Goal: Information Seeking & Learning: Check status

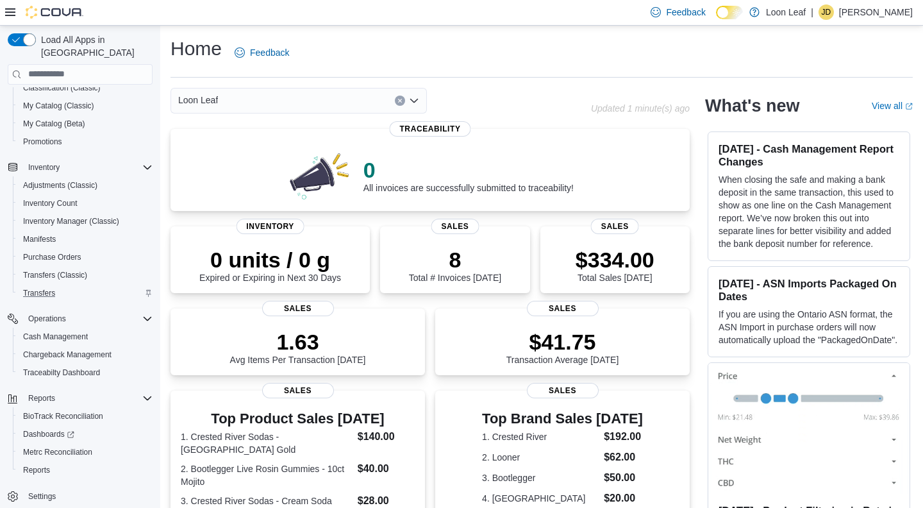
scroll to position [76, 0]
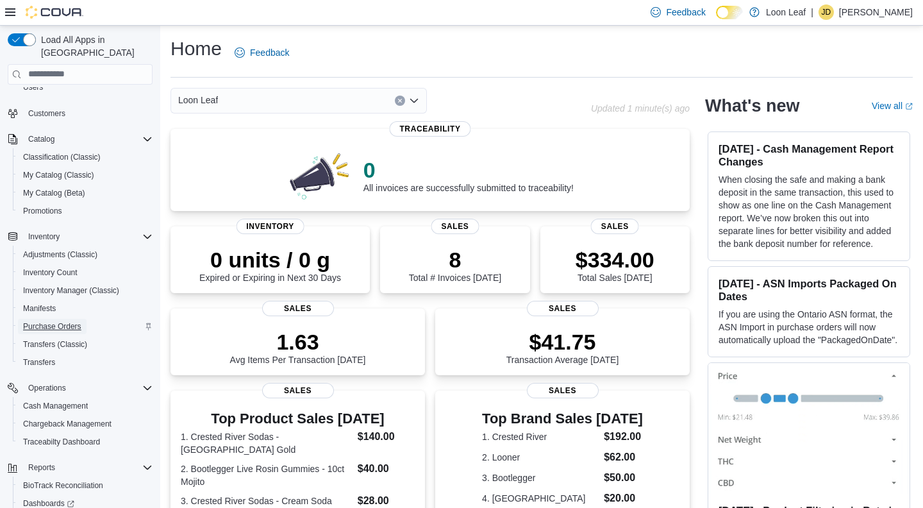
click at [60, 321] on span "Purchase Orders" at bounding box center [52, 326] width 58 height 10
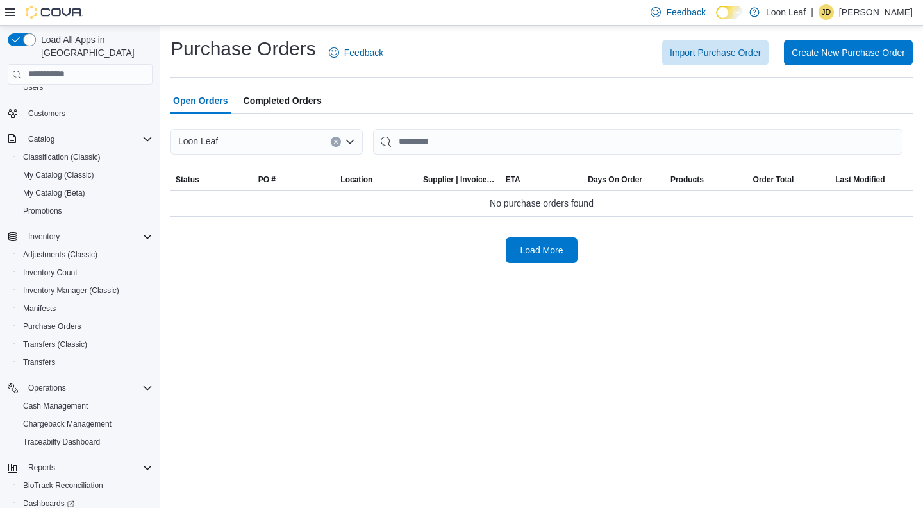
click at [267, 97] on span "Completed Orders" at bounding box center [283, 101] width 78 height 26
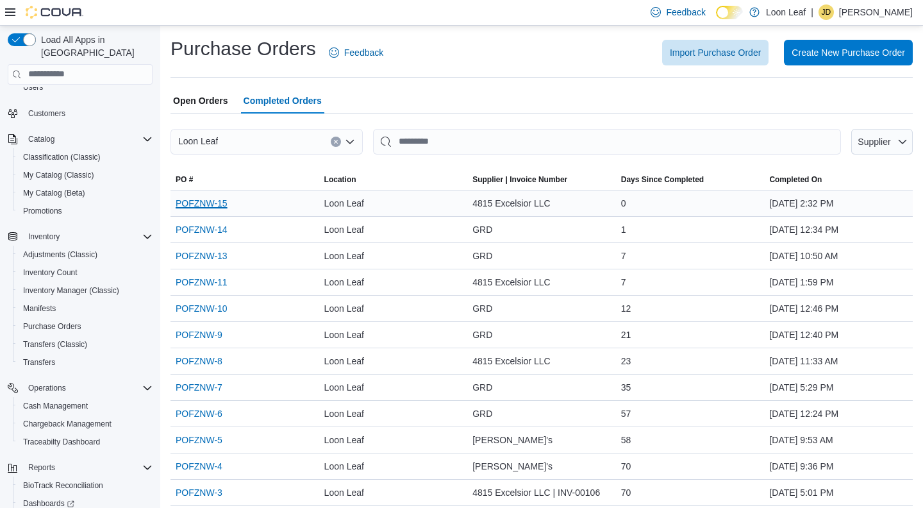
click at [211, 202] on link "POFZNW-15" at bounding box center [202, 203] width 52 height 15
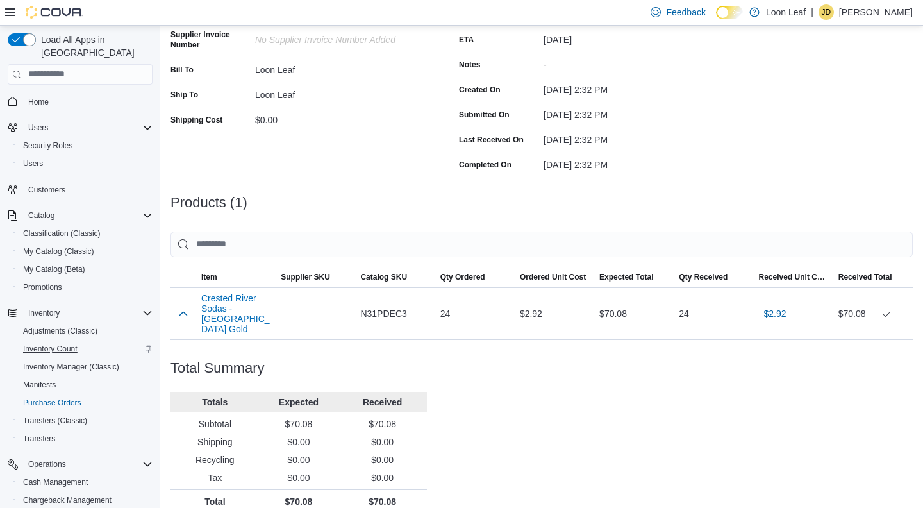
scroll to position [146, 0]
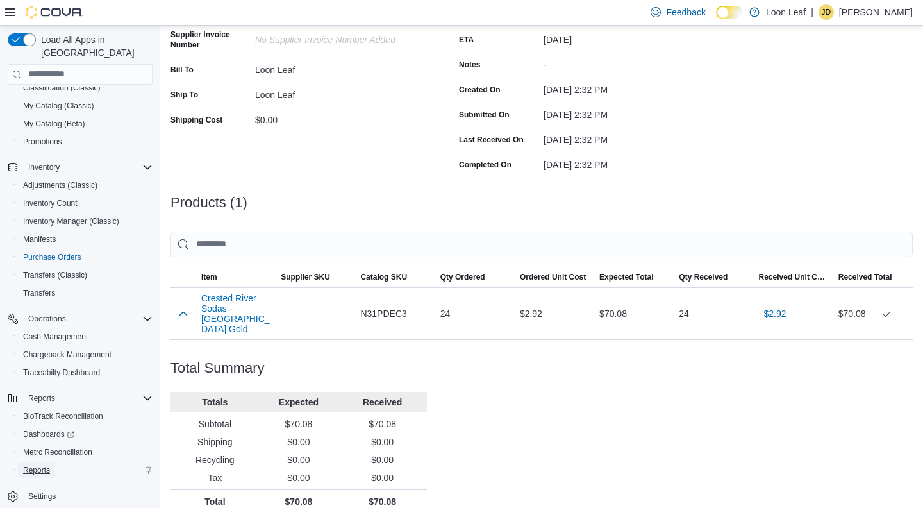
click at [47, 465] on span "Reports" at bounding box center [36, 470] width 27 height 10
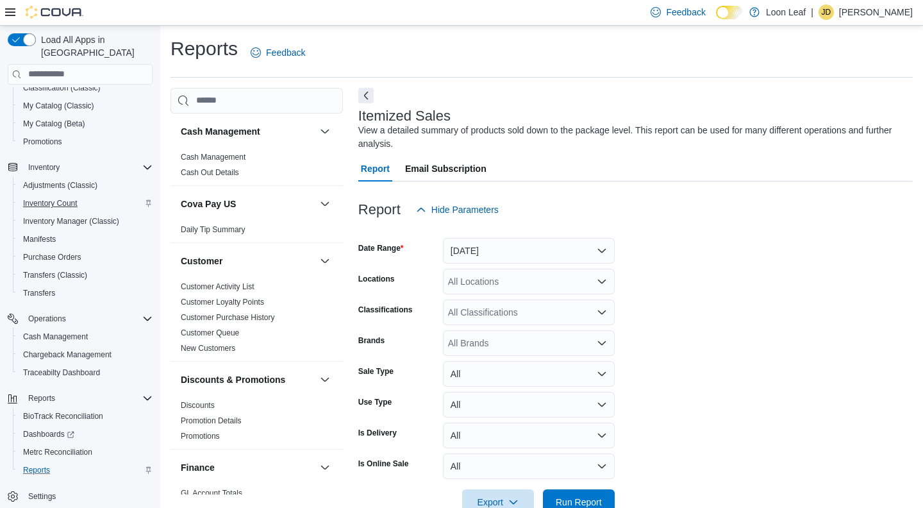
scroll to position [33, 0]
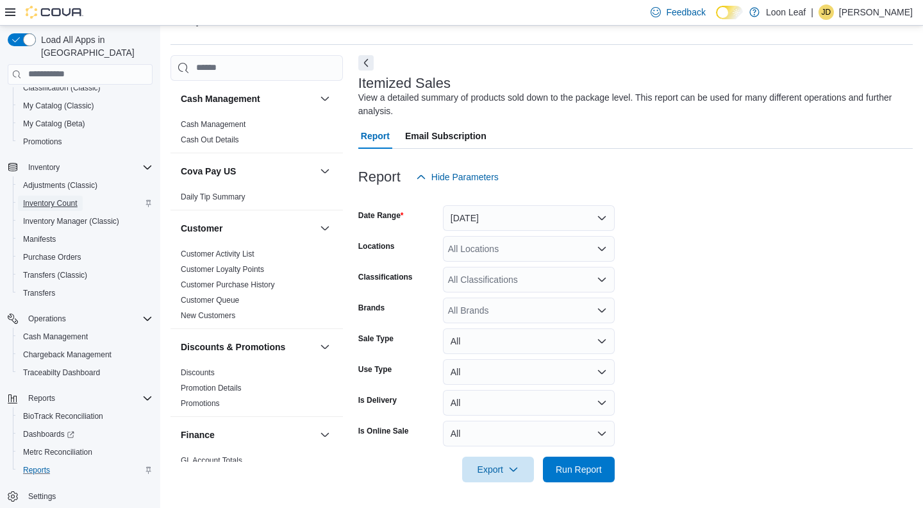
click at [72, 198] on span "Inventory Count" at bounding box center [50, 203] width 54 height 10
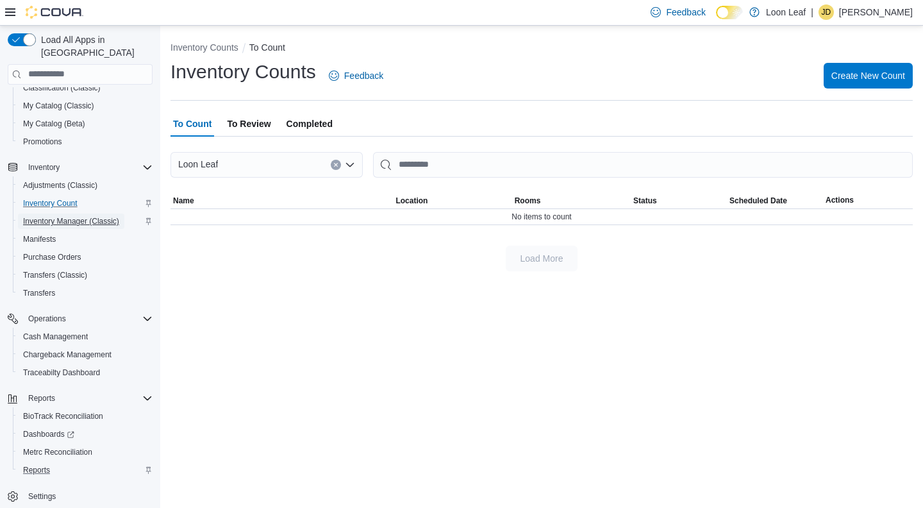
click at [69, 216] on span "Inventory Manager (Classic)" at bounding box center [71, 221] width 96 height 10
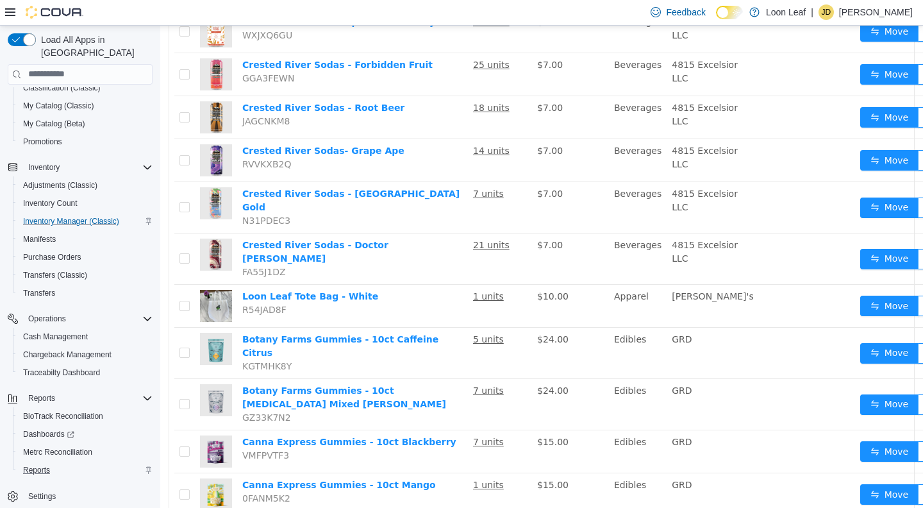
scroll to position [524, 0]
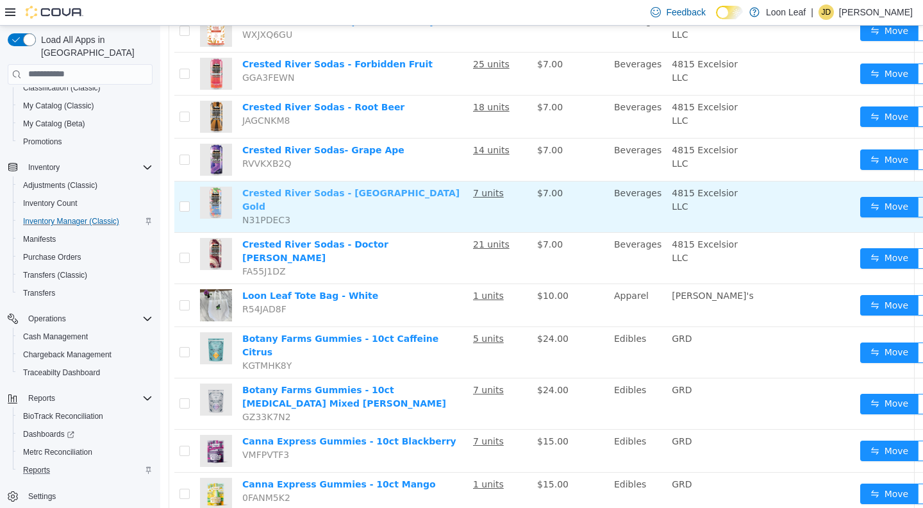
click at [342, 211] on link "Crested River Sodas - [GEOGRAPHIC_DATA] Gold" at bounding box center [350, 199] width 217 height 24
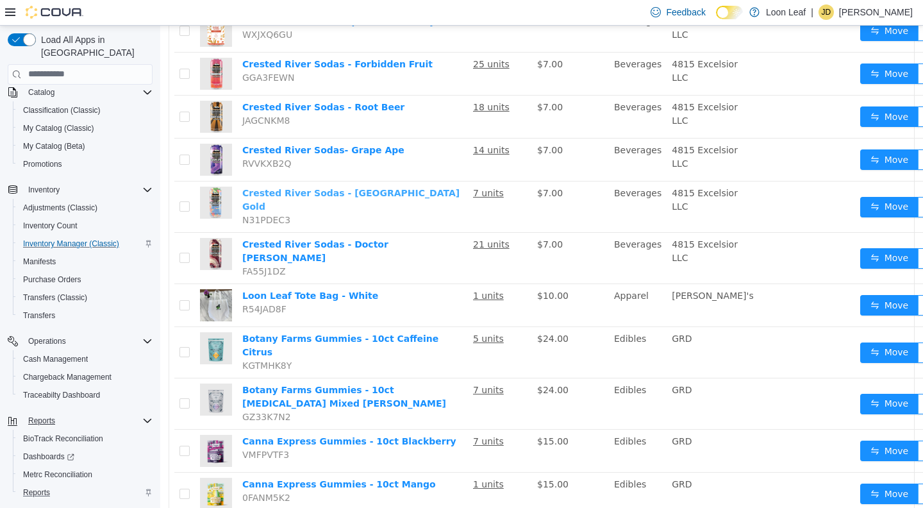
scroll to position [146, 0]
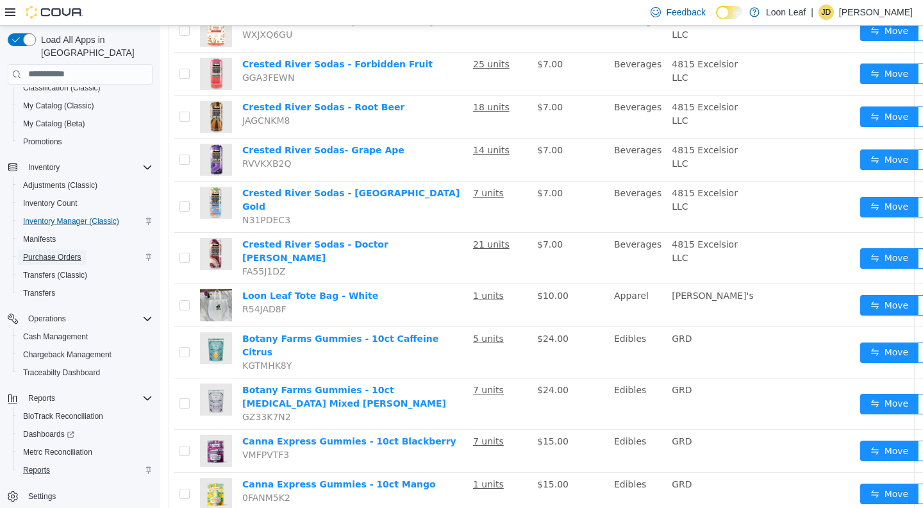
click at [60, 252] on span "Purchase Orders" at bounding box center [52, 257] width 58 height 10
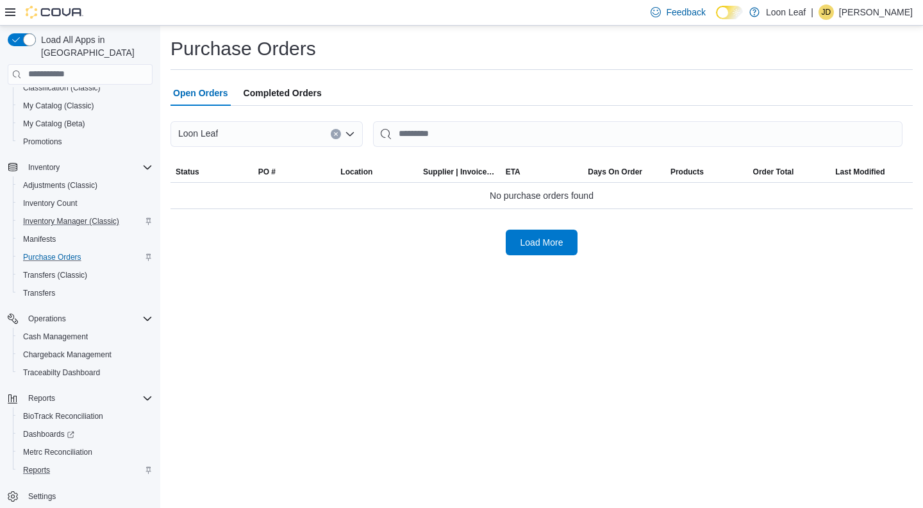
scroll to position [110, 0]
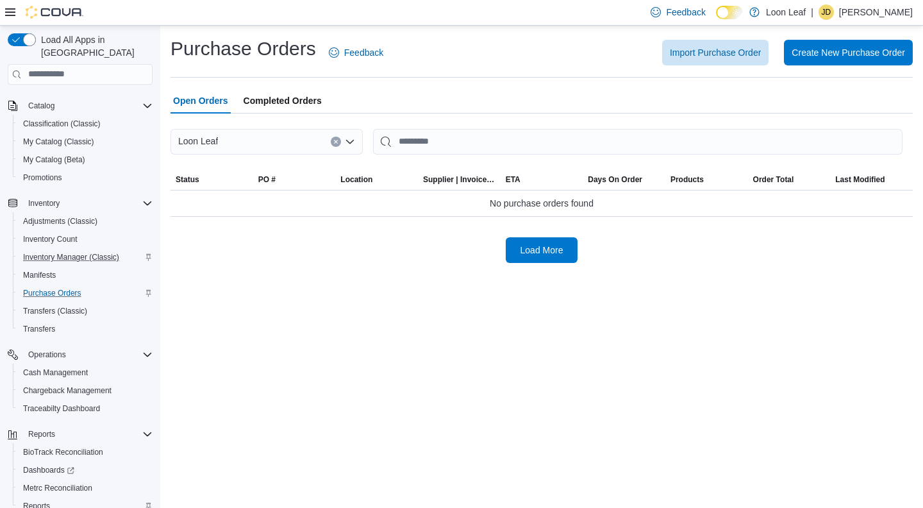
click at [287, 92] on span "Completed Orders" at bounding box center [283, 101] width 78 height 26
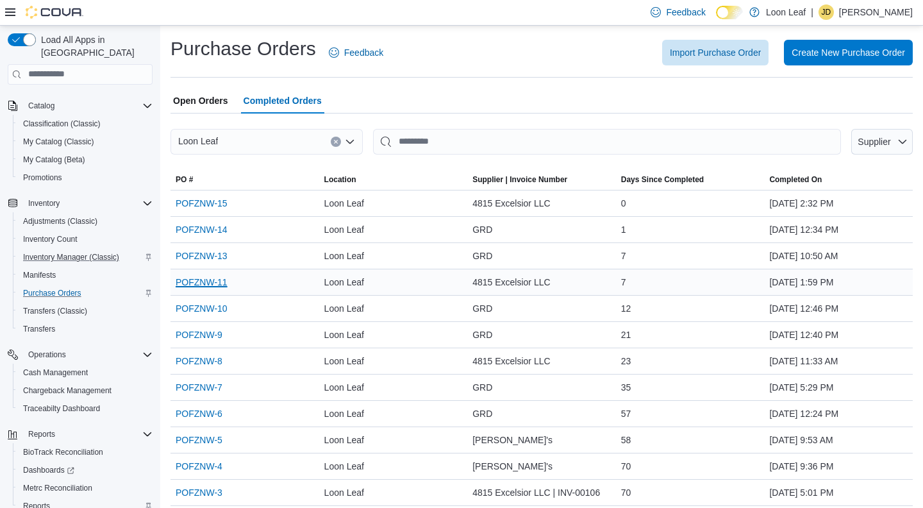
click at [212, 285] on link "POFZNW-11" at bounding box center [202, 281] width 52 height 15
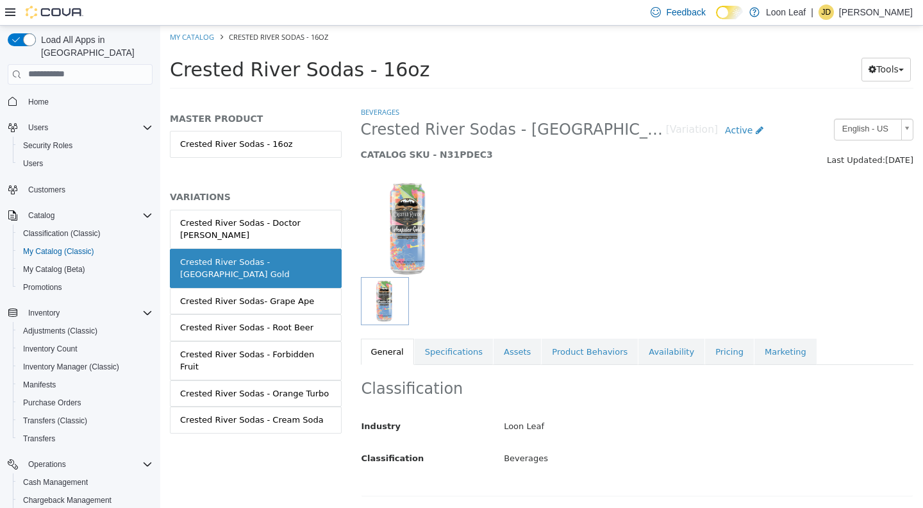
click at [715, 351] on link "Pricing" at bounding box center [729, 351] width 49 height 27
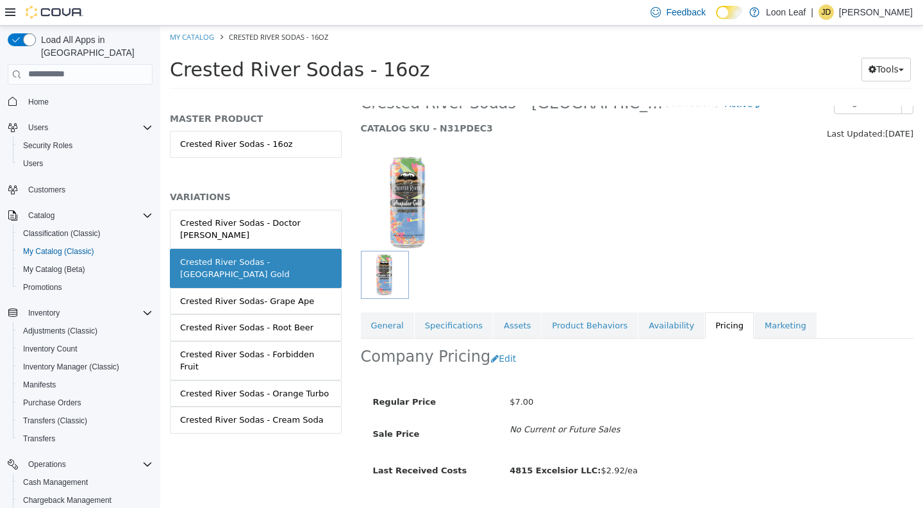
scroll to position [57, 0]
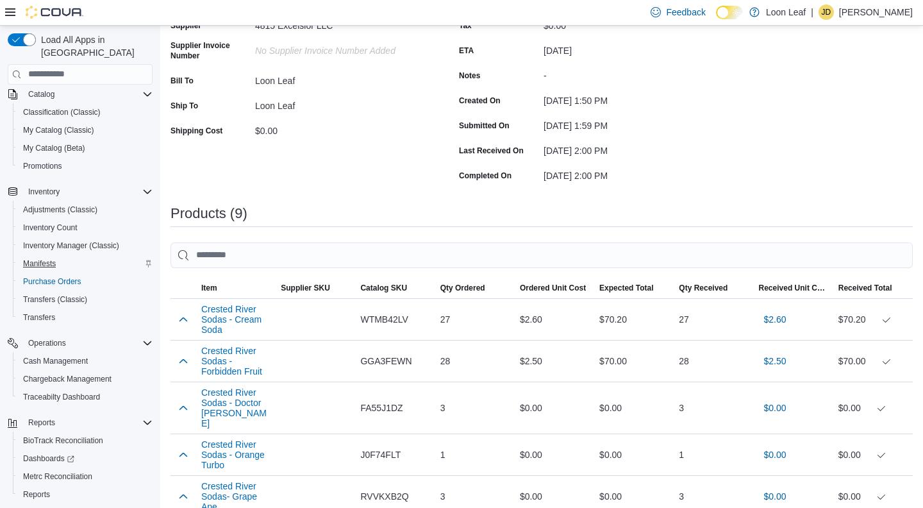
scroll to position [146, 0]
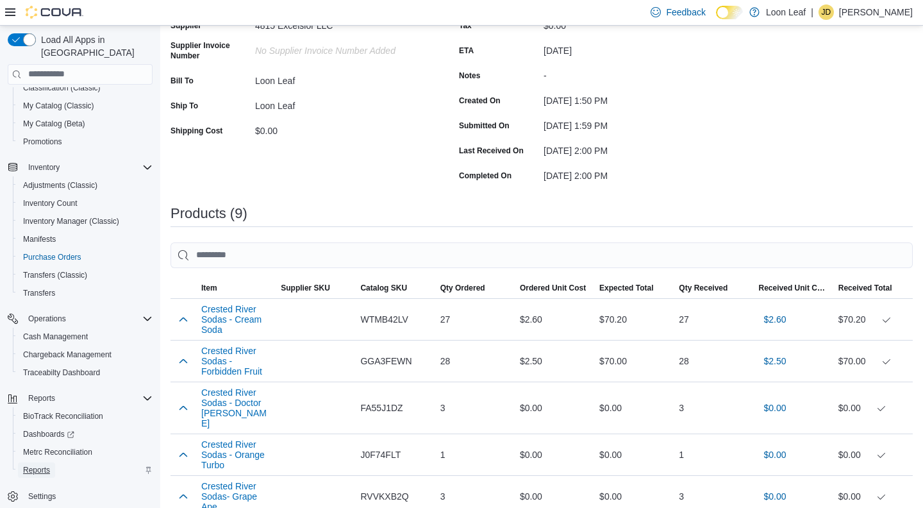
click at [40, 465] on span "Reports" at bounding box center [36, 470] width 27 height 10
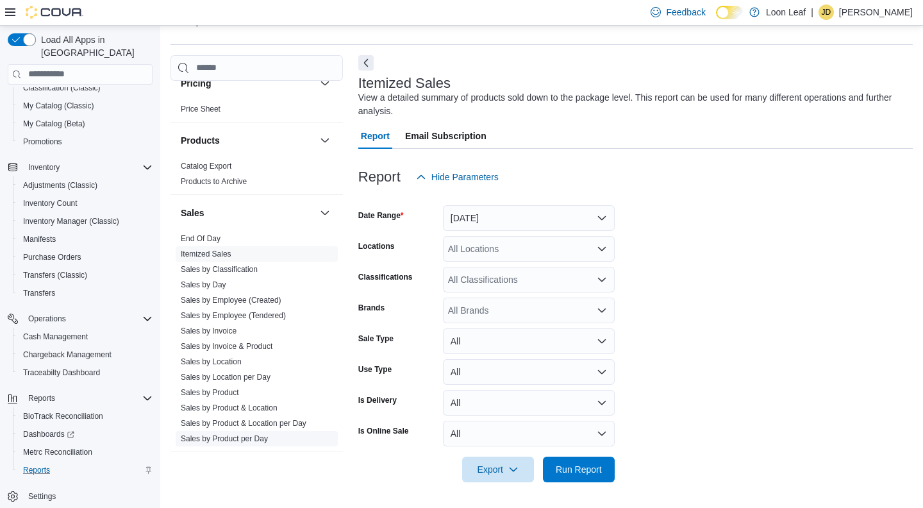
scroll to position [779, 0]
click at [572, 472] on span "Run Report" at bounding box center [579, 468] width 46 height 13
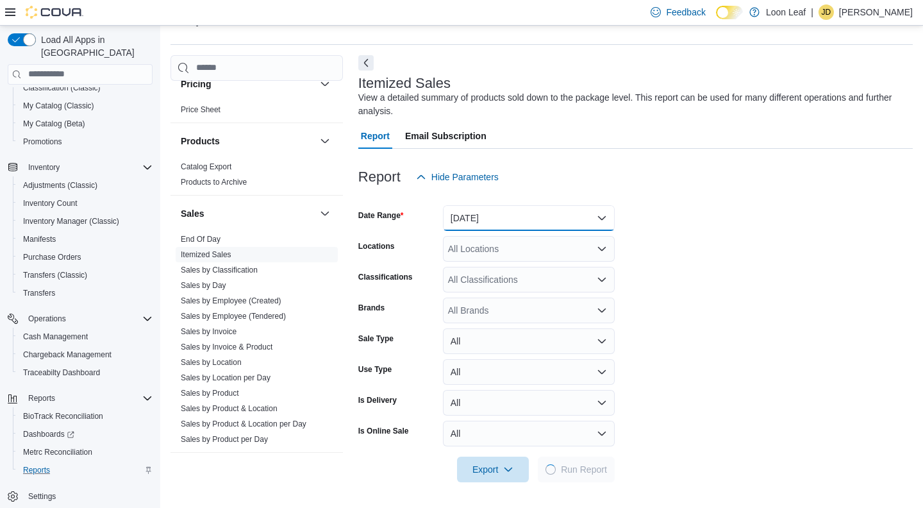
click at [522, 228] on button "Yesterday" at bounding box center [529, 218] width 172 height 26
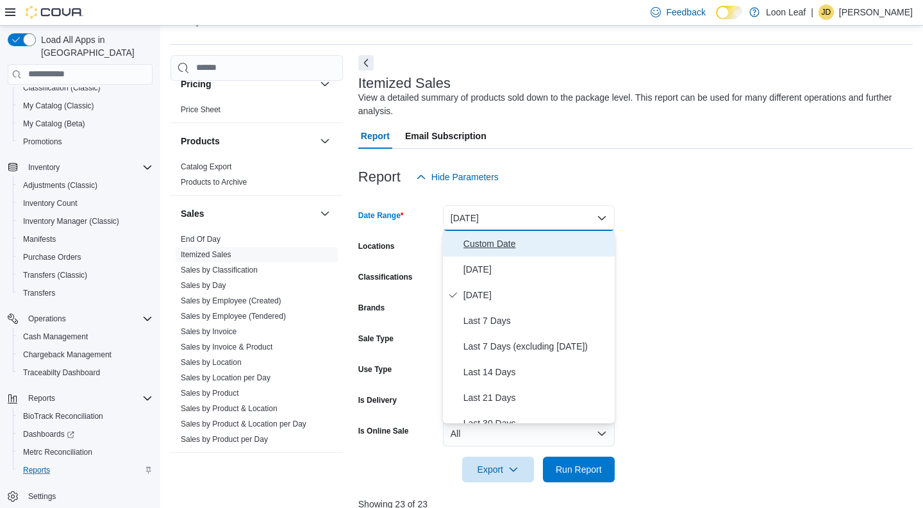
click at [481, 246] on span "Custom Date" at bounding box center [536, 243] width 146 height 15
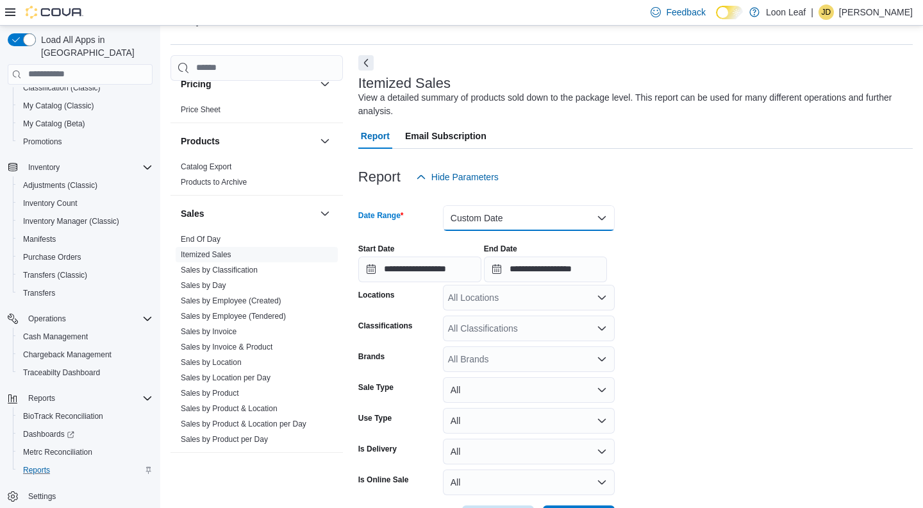
click at [494, 222] on button "Custom Date" at bounding box center [529, 218] width 172 height 26
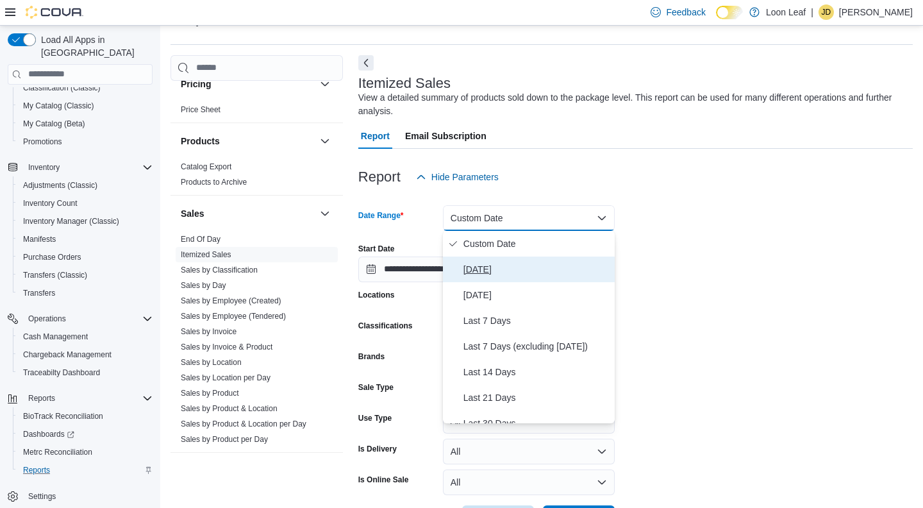
click at [487, 269] on span "Today" at bounding box center [536, 269] width 146 height 15
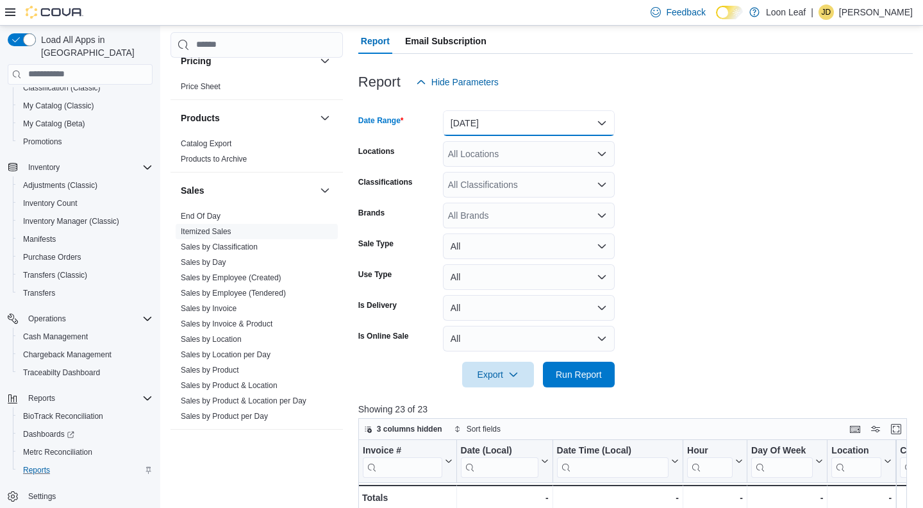
scroll to position [229, 0]
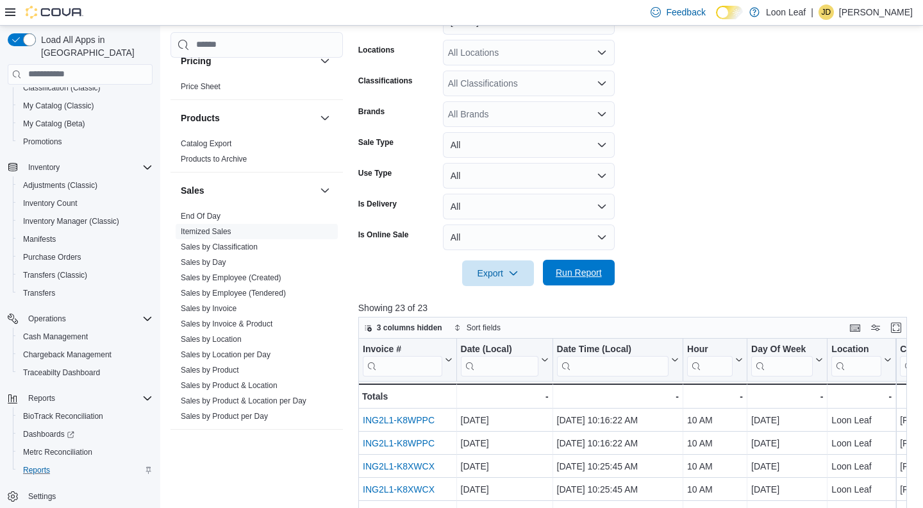
click at [585, 271] on span "Run Report" at bounding box center [579, 272] width 46 height 13
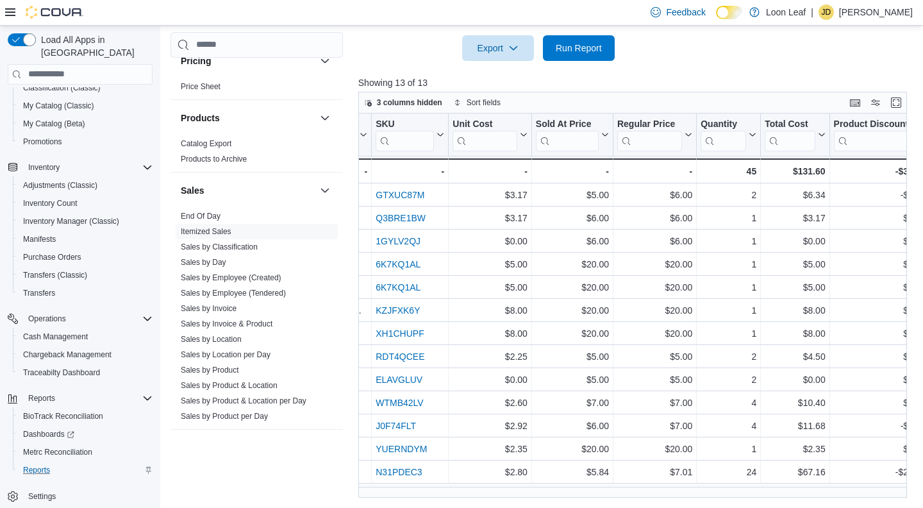
scroll to position [0, 1745]
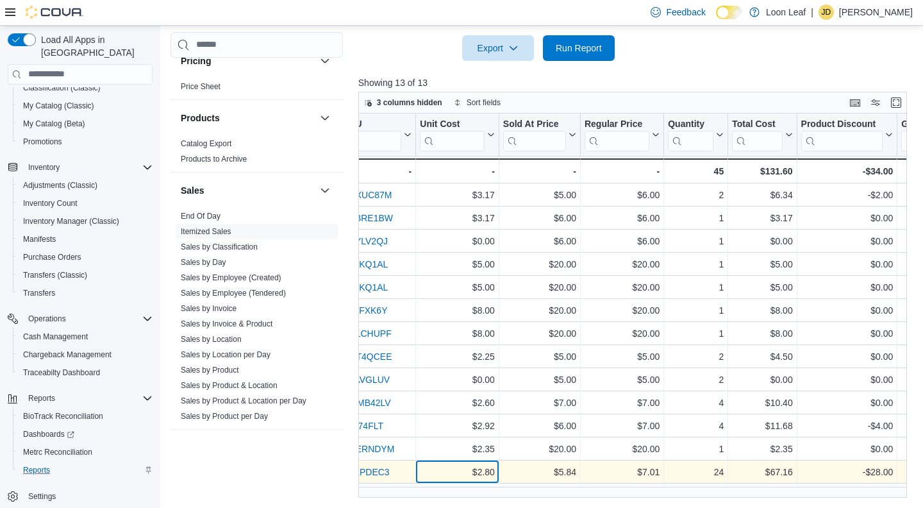
click at [485, 473] on div "$2.80" at bounding box center [457, 471] width 75 height 15
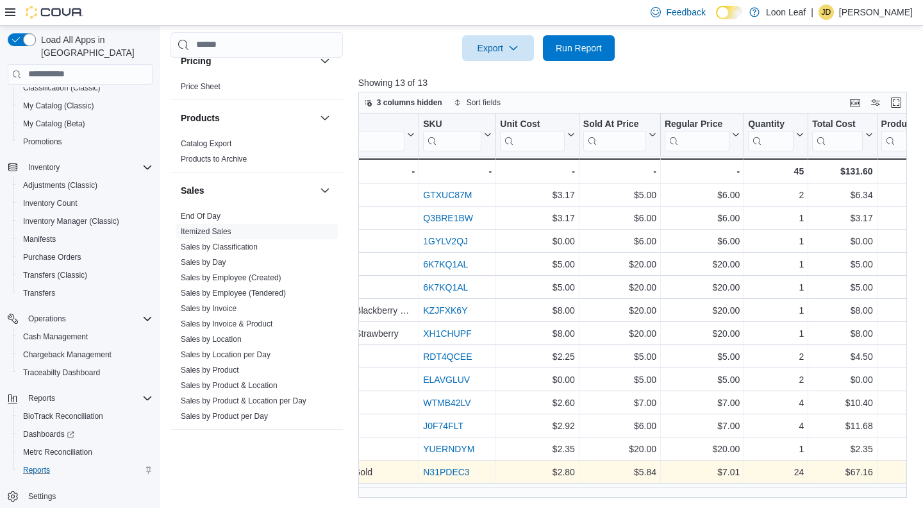
click at [449, 472] on link "N31PDEC3" at bounding box center [446, 472] width 46 height 10
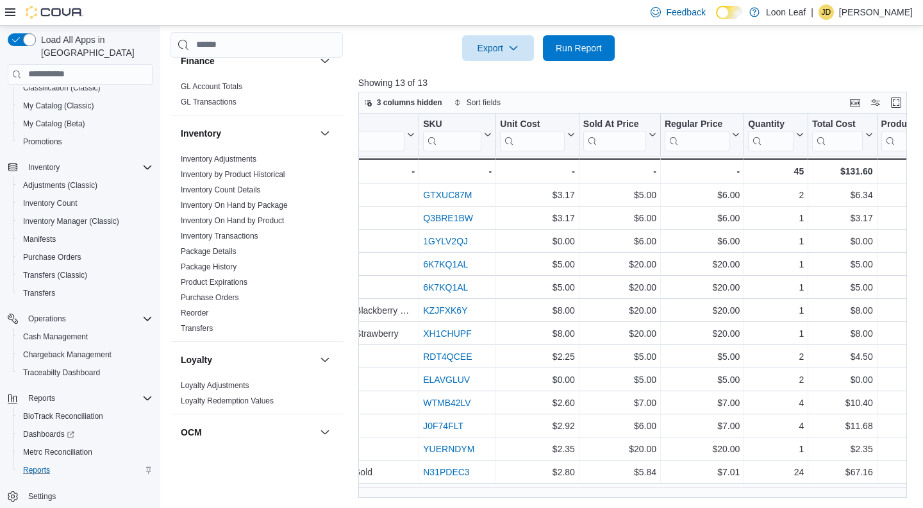
scroll to position [339, 0]
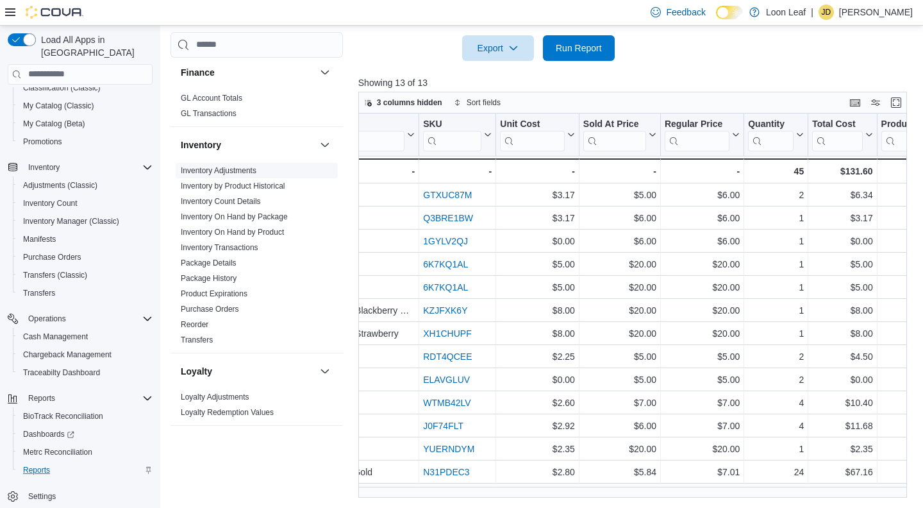
click at [242, 171] on link "Inventory Adjustments" at bounding box center [219, 170] width 76 height 9
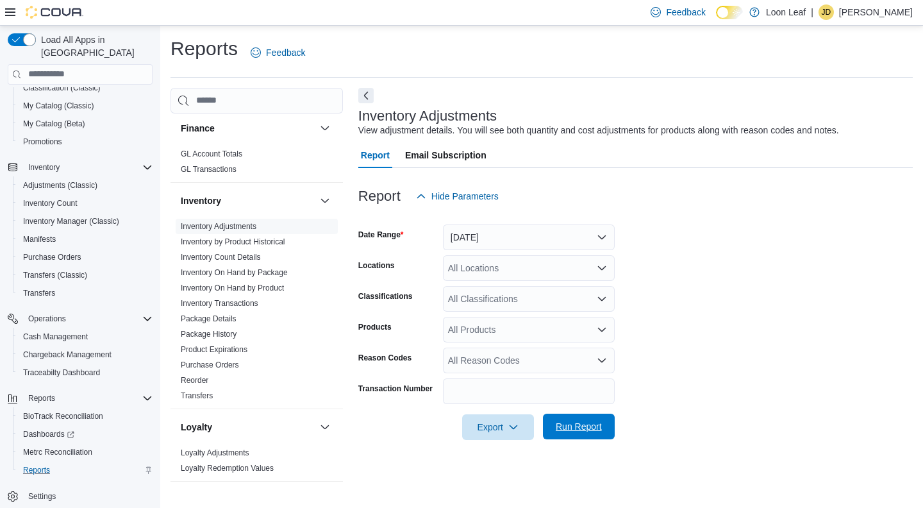
click at [576, 431] on span "Run Report" at bounding box center [579, 426] width 46 height 13
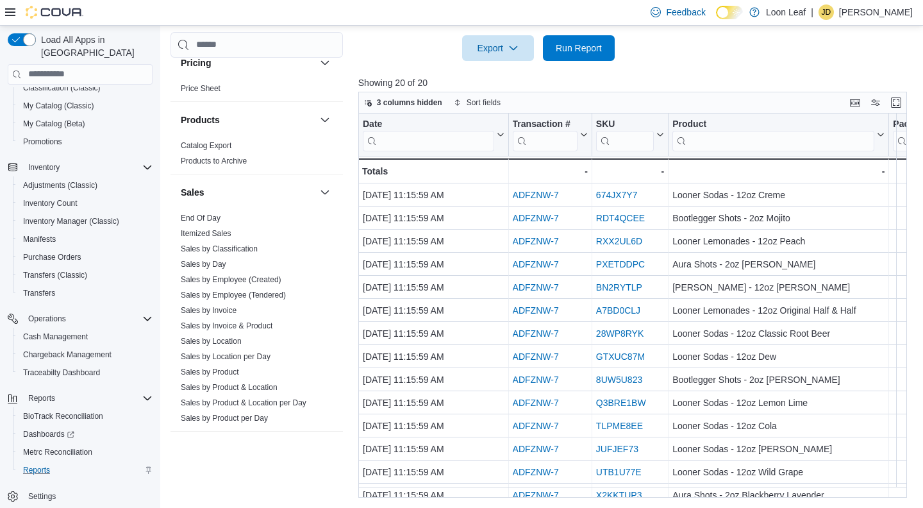
scroll to position [790, 0]
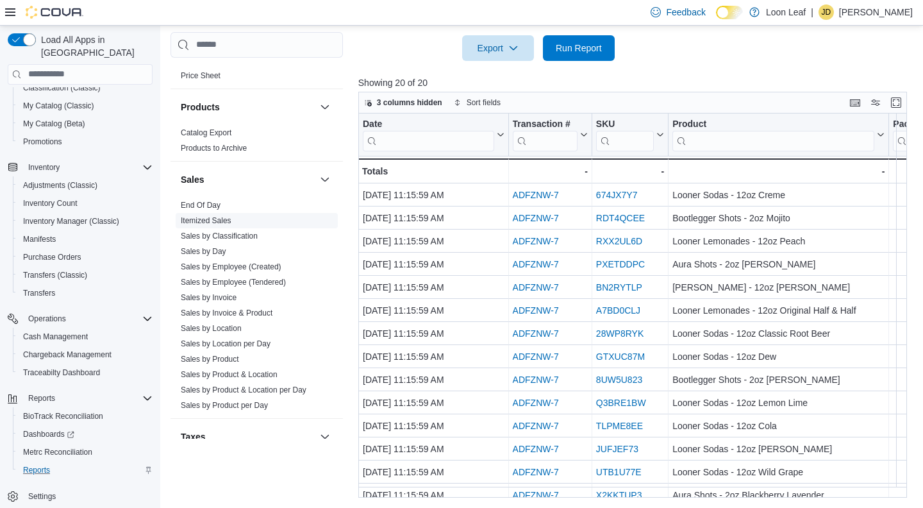
click at [200, 222] on link "Itemized Sales" at bounding box center [206, 220] width 51 height 9
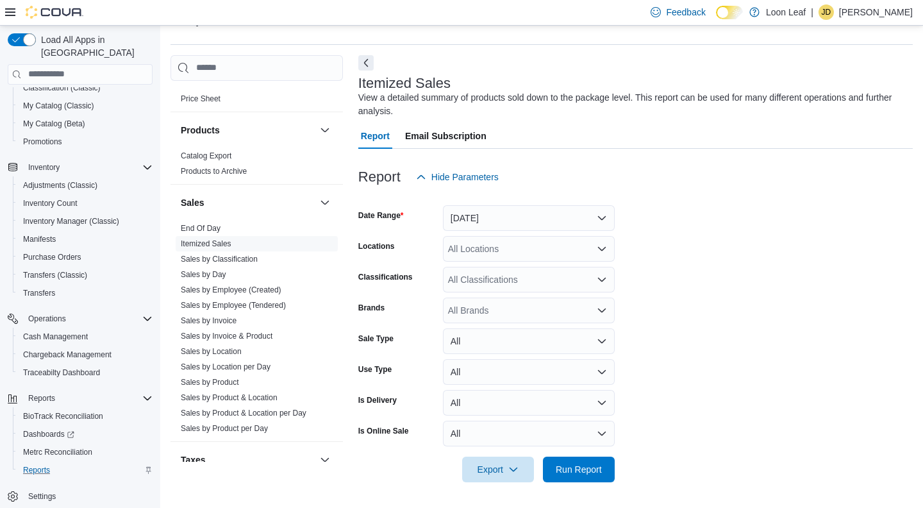
scroll to position [33, 0]
click at [558, 209] on button "Yesterday" at bounding box center [529, 218] width 172 height 26
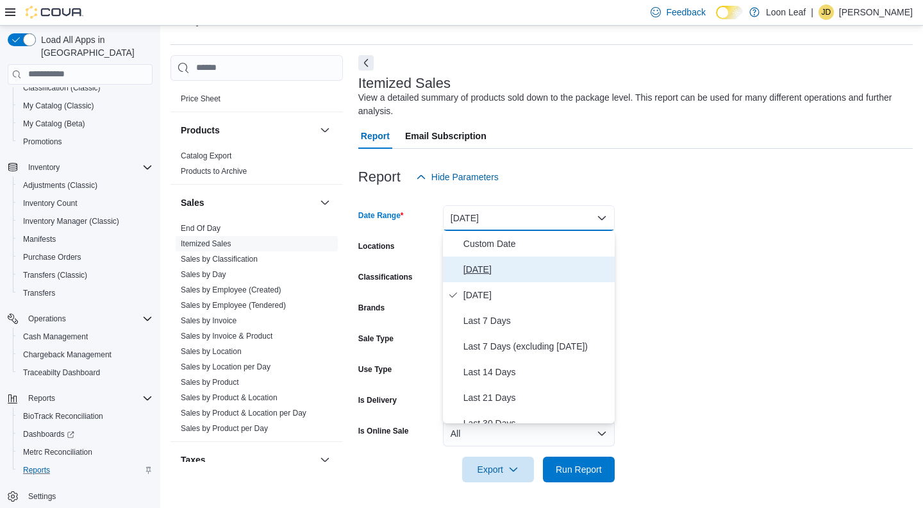
click at [485, 272] on span "Today" at bounding box center [536, 269] width 146 height 15
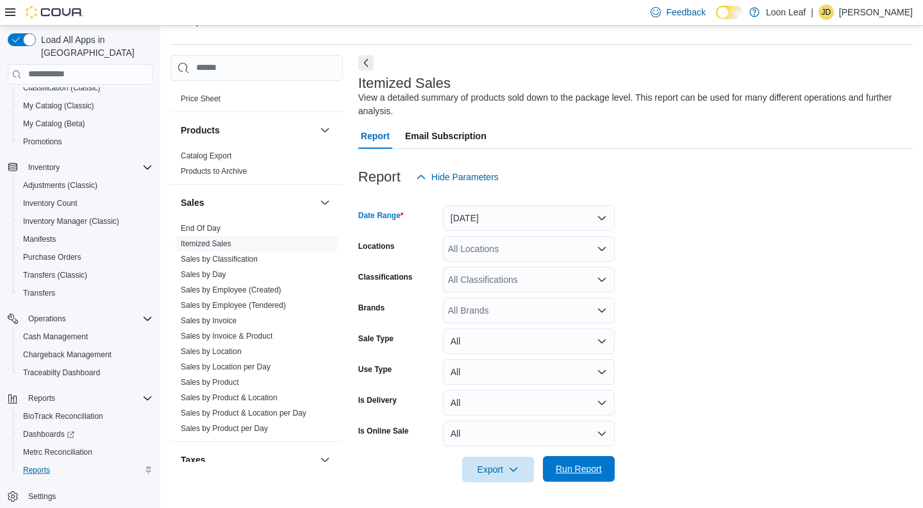
click at [576, 465] on span "Run Report" at bounding box center [579, 468] width 46 height 13
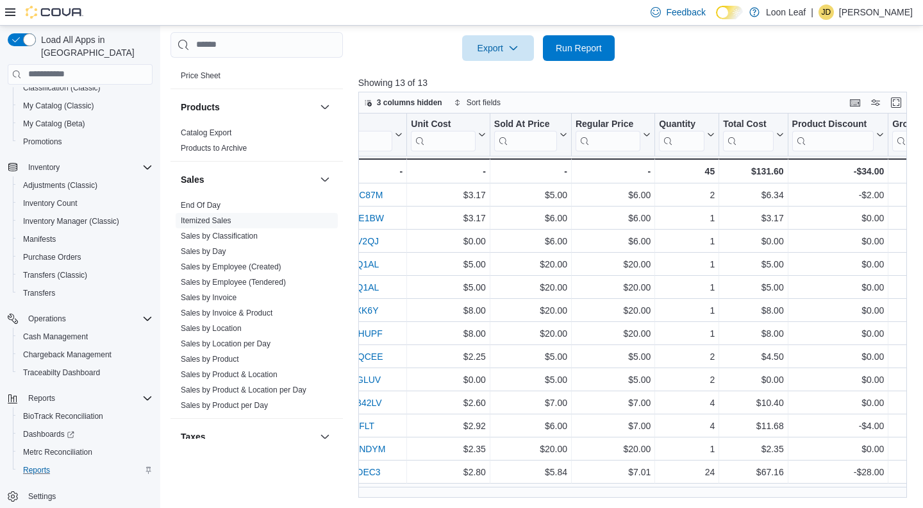
scroll to position [0, 1760]
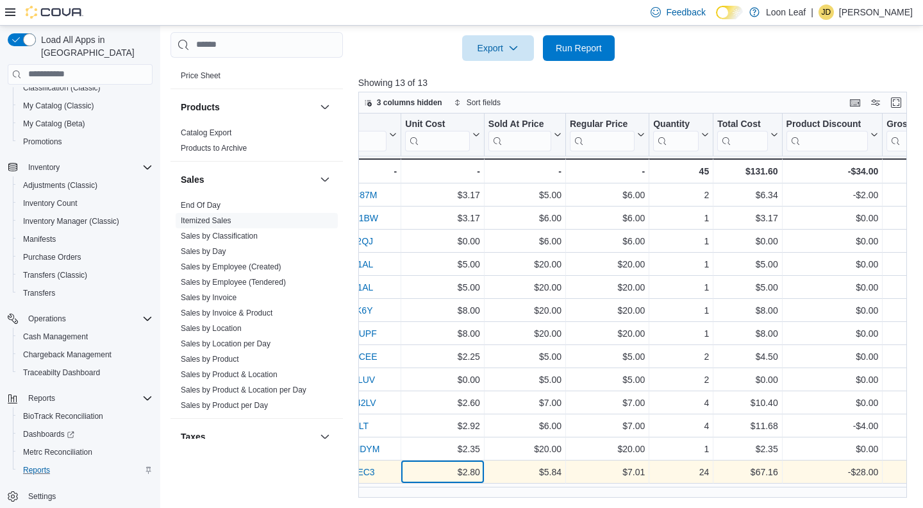
click at [469, 473] on div "$2.80" at bounding box center [442, 471] width 75 height 15
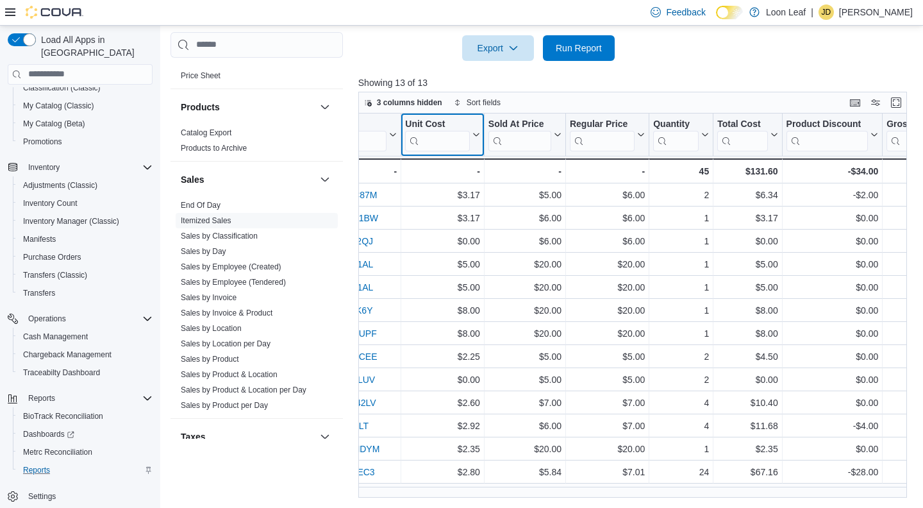
click at [477, 134] on icon at bounding box center [475, 135] width 10 height 8
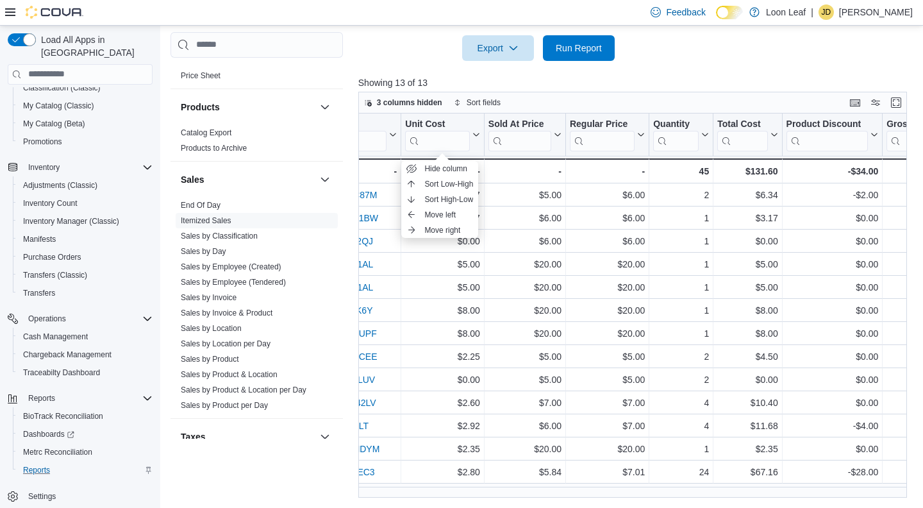
click at [456, 69] on div at bounding box center [635, 68] width 554 height 15
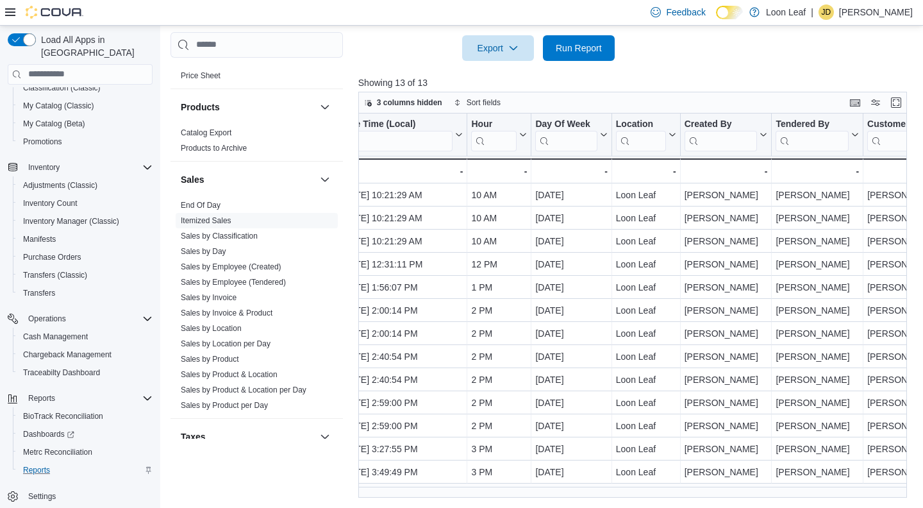
scroll to position [0, 0]
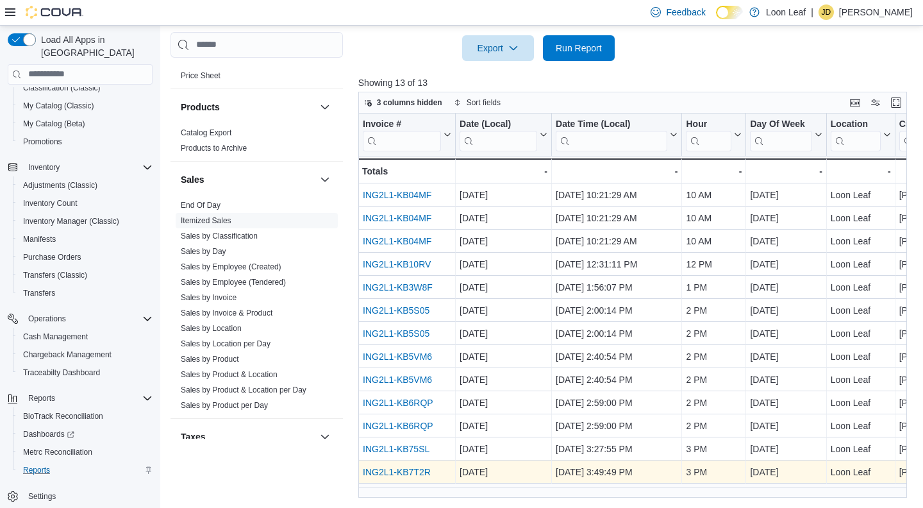
click at [394, 472] on link "ING2L1-KB7T2R" at bounding box center [397, 472] width 68 height 10
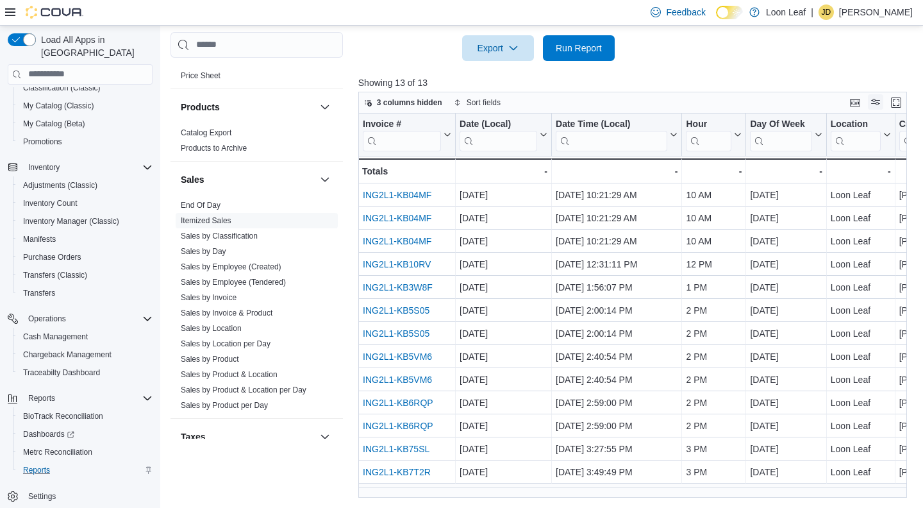
click at [875, 106] on button "Display options" at bounding box center [875, 101] width 15 height 15
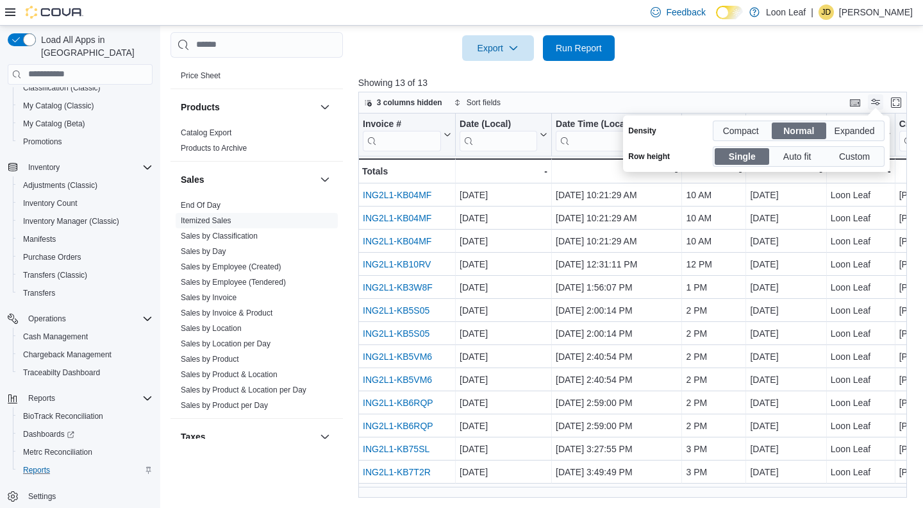
click at [868, 115] on div at bounding box center [868, 115] width 0 height 0
click at [758, 79] on p "Showing 13 of 13" at bounding box center [635, 82] width 554 height 13
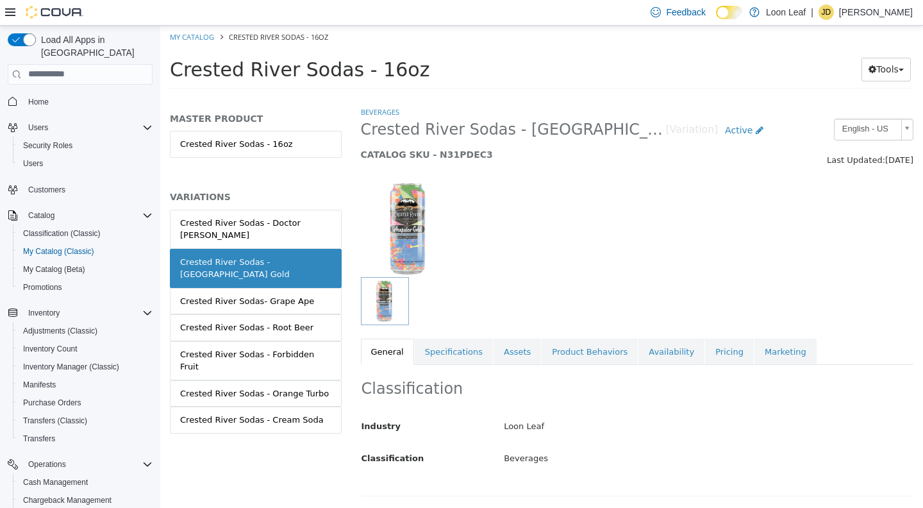
click at [660, 349] on link "Availability" at bounding box center [671, 351] width 66 height 27
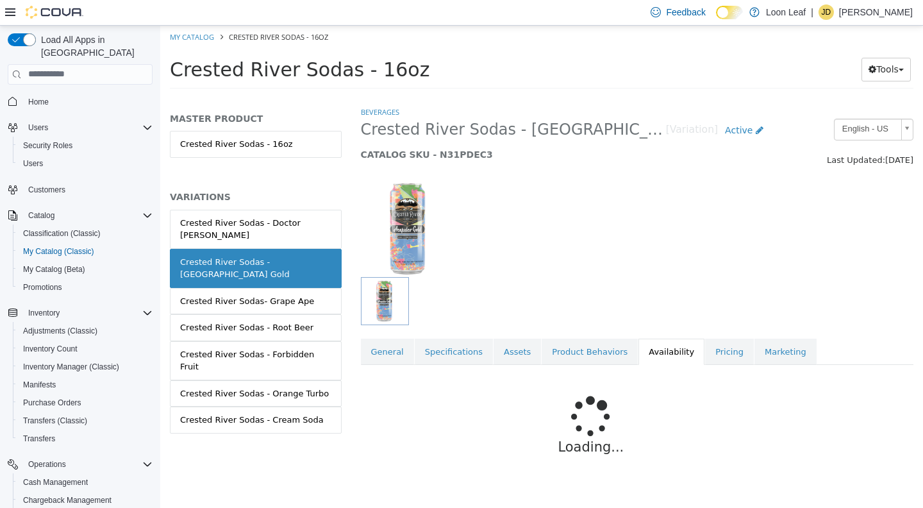
scroll to position [106, 0]
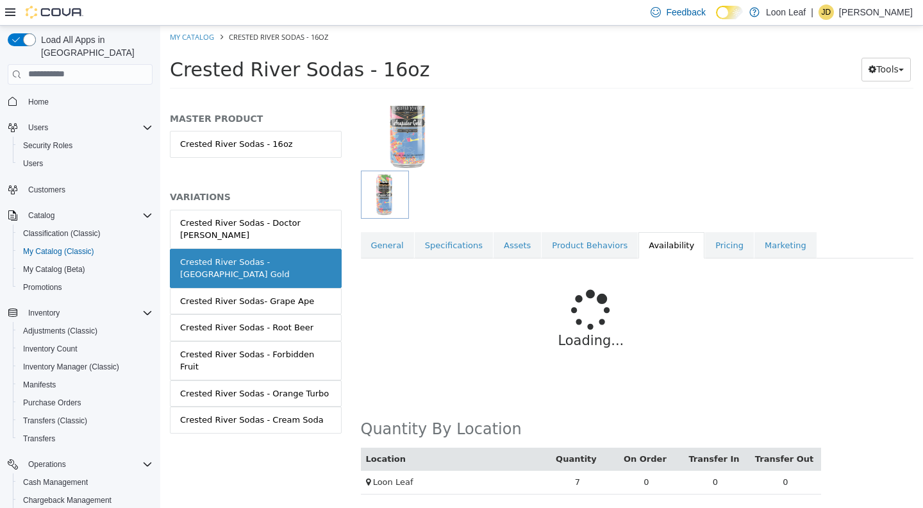
click at [705, 245] on link "Pricing" at bounding box center [729, 244] width 49 height 27
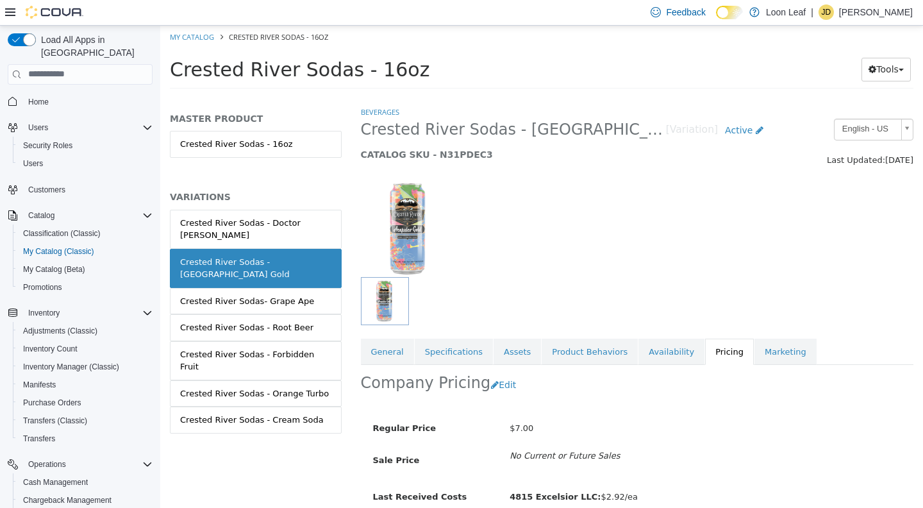
scroll to position [57, 0]
